Goal: Task Accomplishment & Management: Use online tool/utility

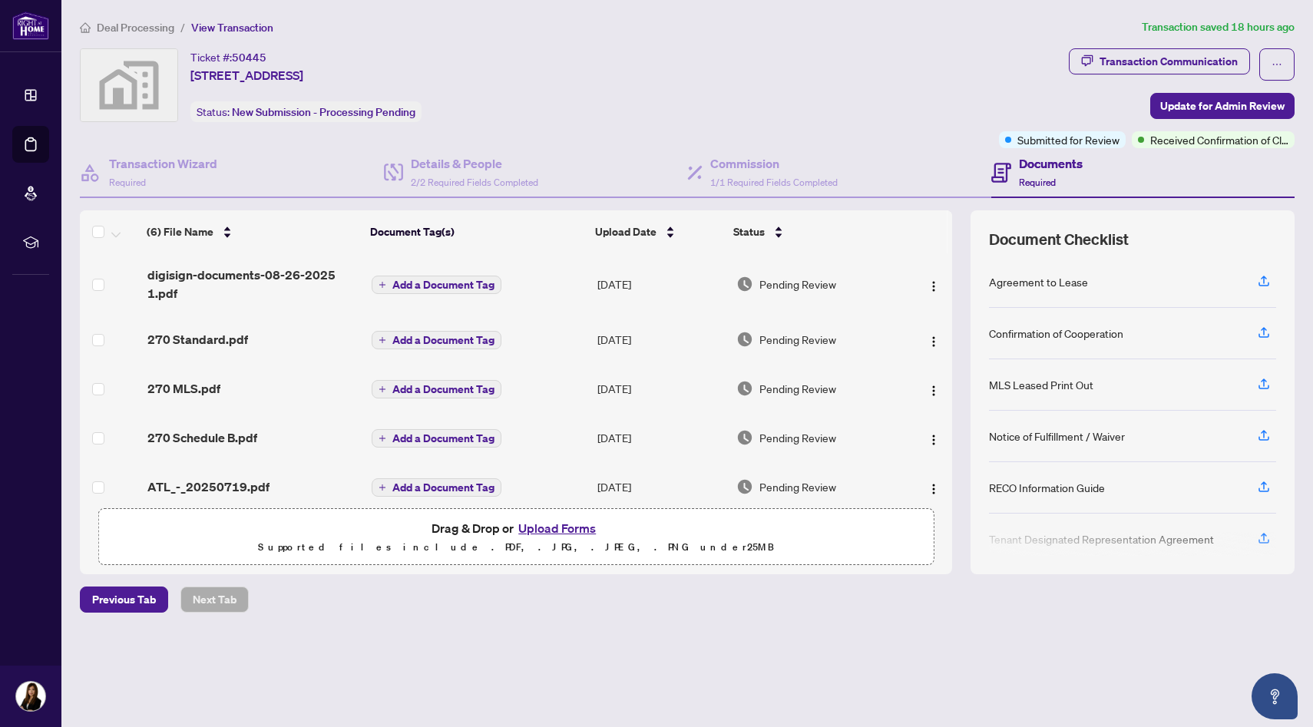
scroll to position [65, 0]
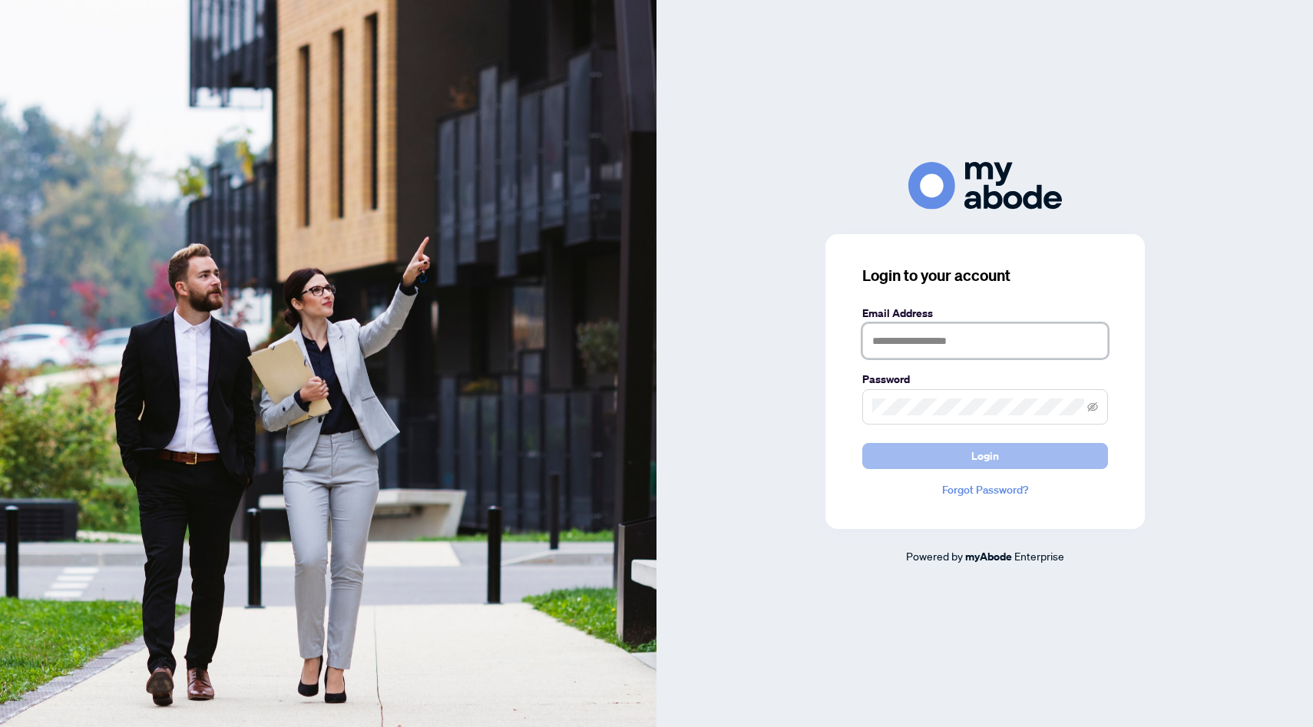
type input "**********"
click at [1052, 460] on button "Login" at bounding box center [985, 456] width 246 height 26
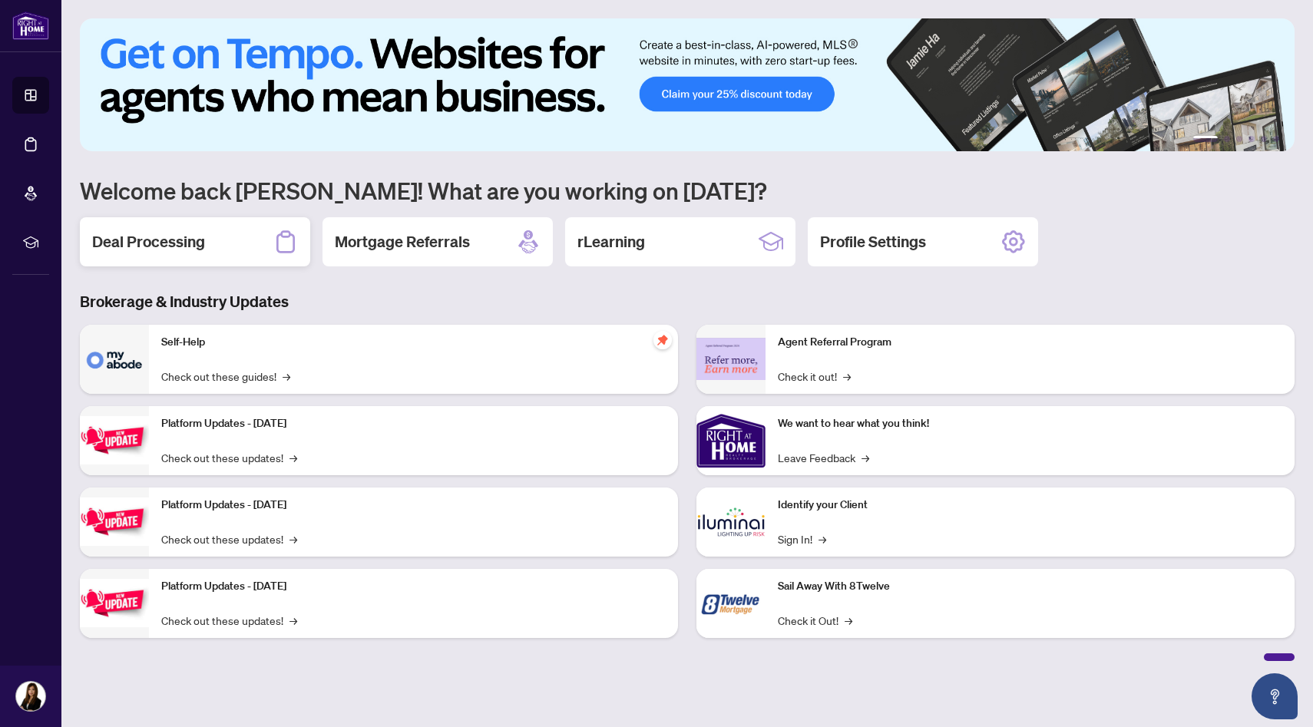
click at [174, 235] on h2 "Deal Processing" at bounding box center [148, 241] width 113 height 21
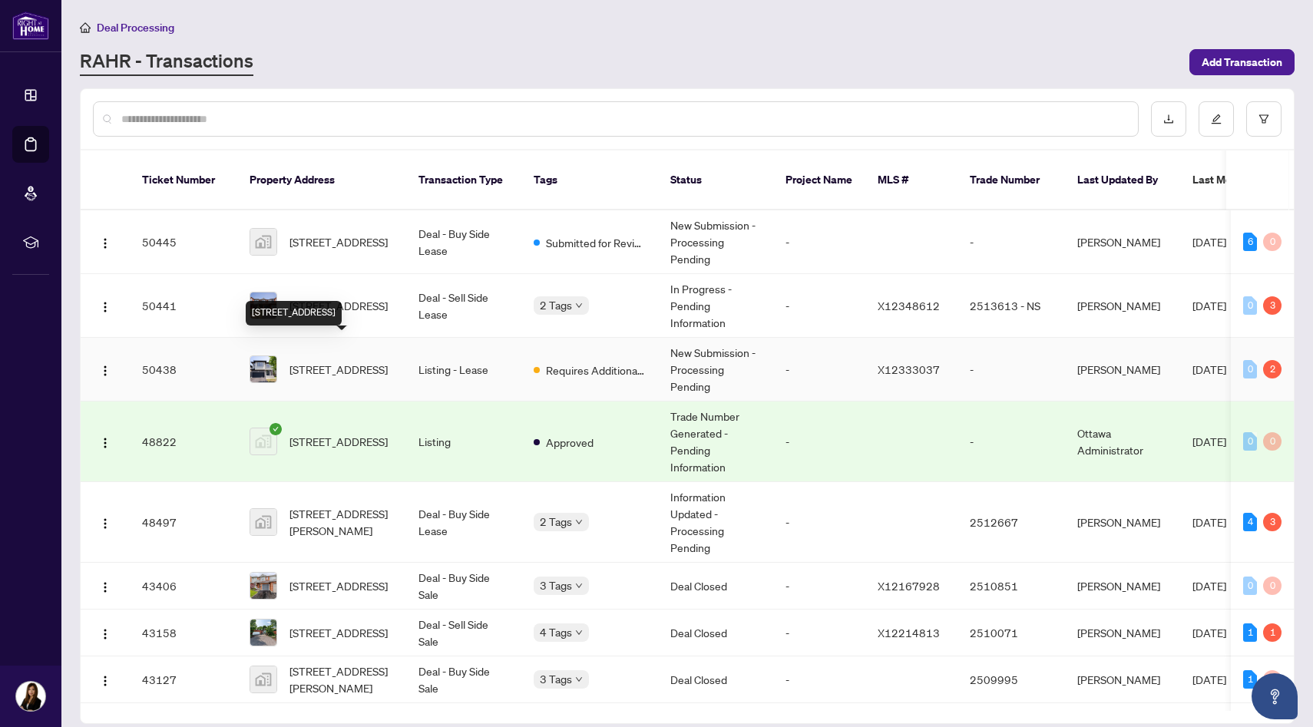
click at [330, 361] on span "345 Andalusian Cres, Ottawa, Ontario K2V 0C3, Canada" at bounding box center [338, 369] width 98 height 17
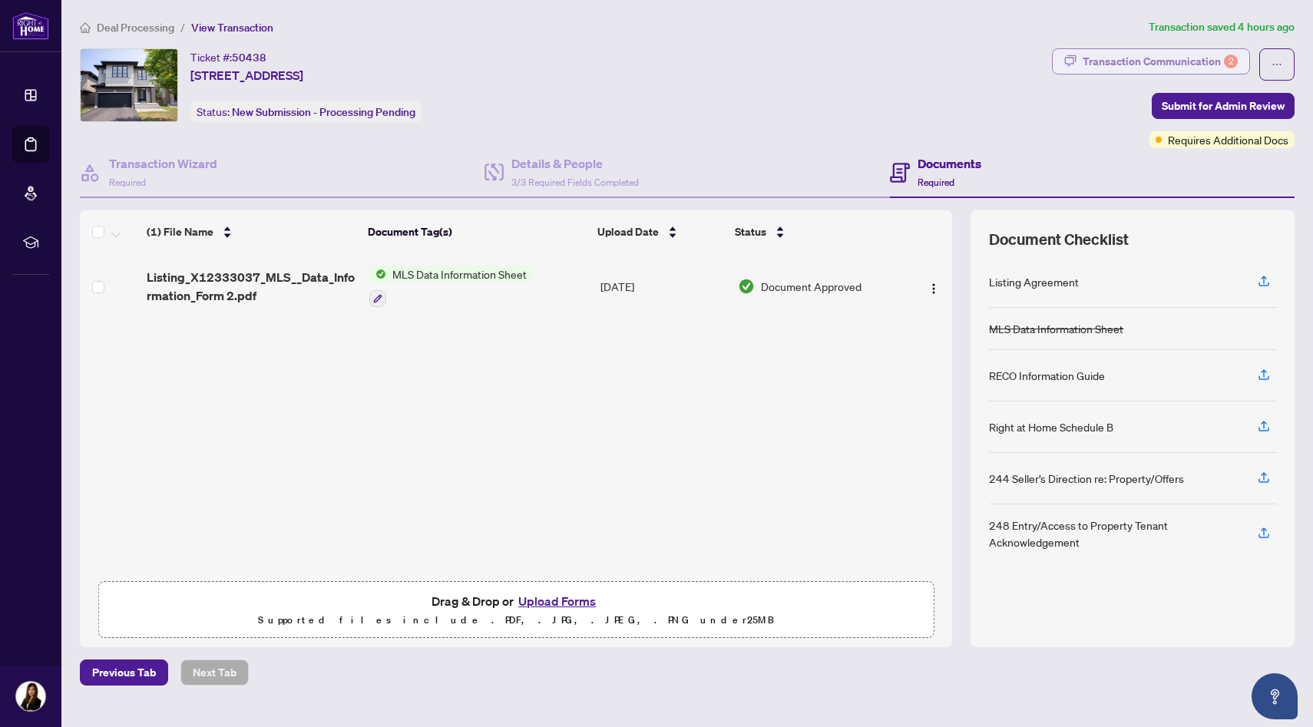
click at [1183, 68] on div "Transaction Communication 2" at bounding box center [1159, 61] width 155 height 25
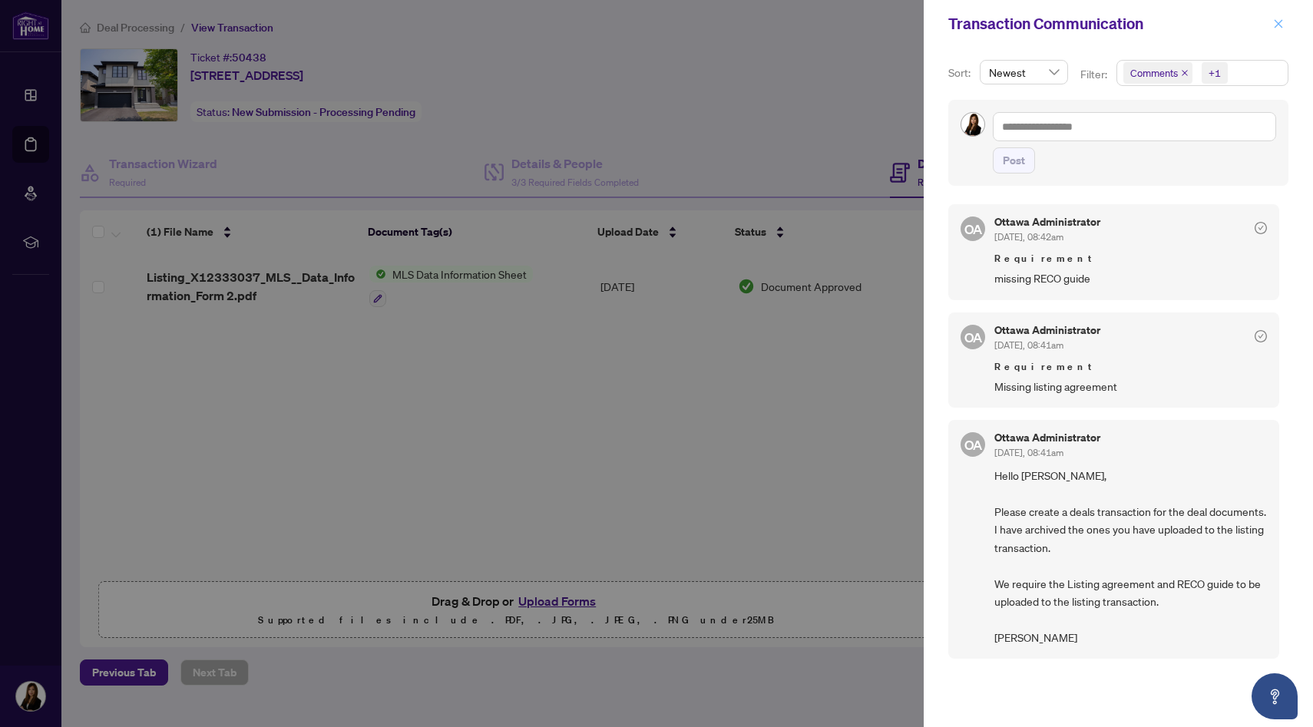
click at [1278, 31] on span "button" at bounding box center [1278, 24] width 11 height 25
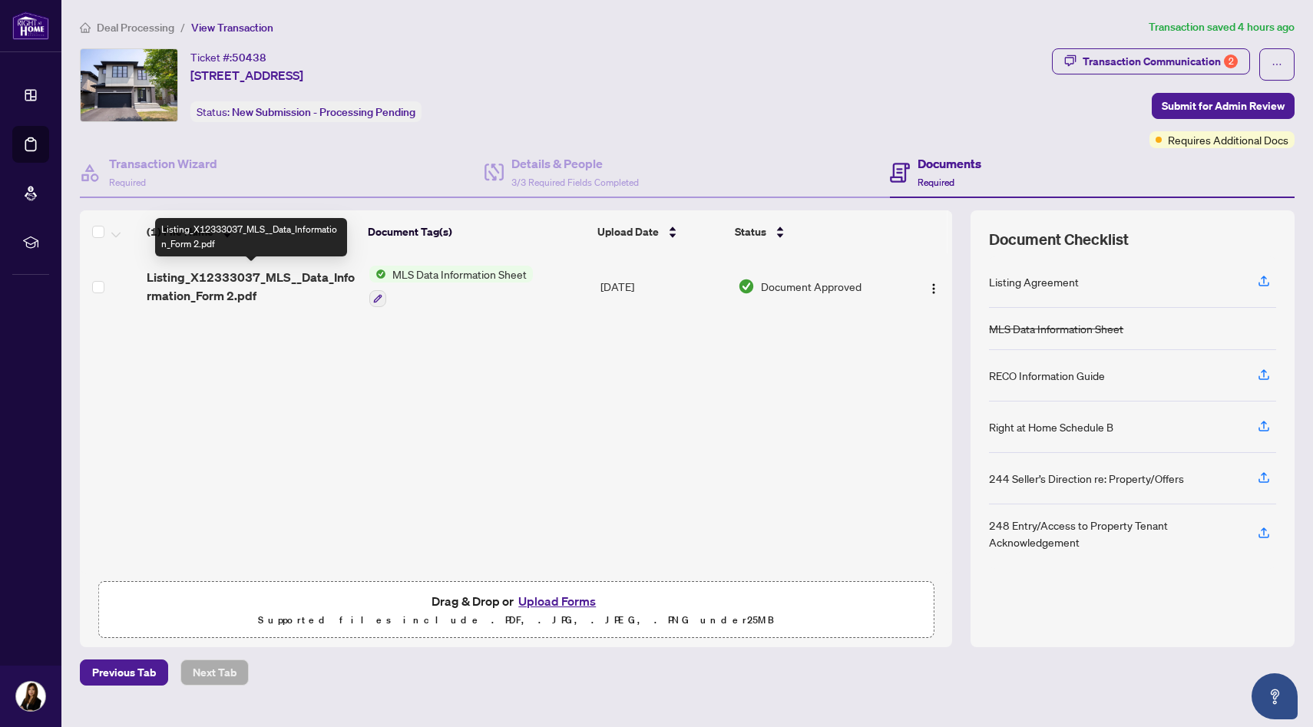
click at [226, 282] on span "Listing_X12333037_MLS__Data_Information_Form 2.pdf" at bounding box center [252, 286] width 210 height 37
